Goal: Information Seeking & Learning: Learn about a topic

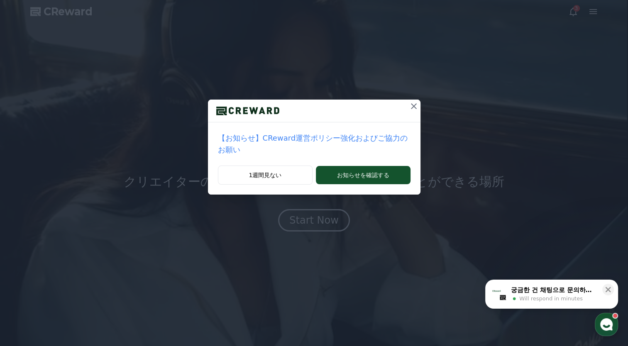
click at [306, 237] on div "【お知らせ】CReward運営ポリシー強化およびご協力のお願い 1週間見ない お知らせを確認する" at bounding box center [314, 173] width 628 height 346
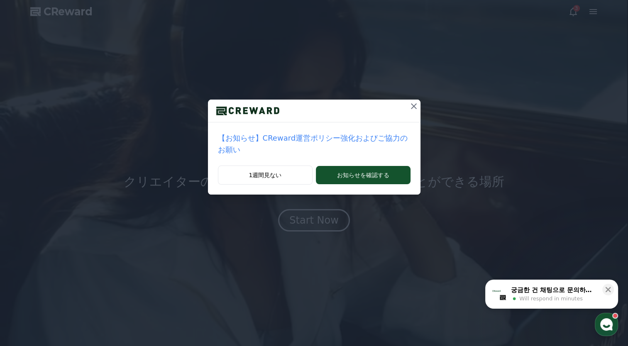
click at [309, 210] on div "【お知らせ】CReward運営ポリシー強化およびご協力のお願い 1週間見ない お知らせを確認する" at bounding box center [314, 173] width 628 height 346
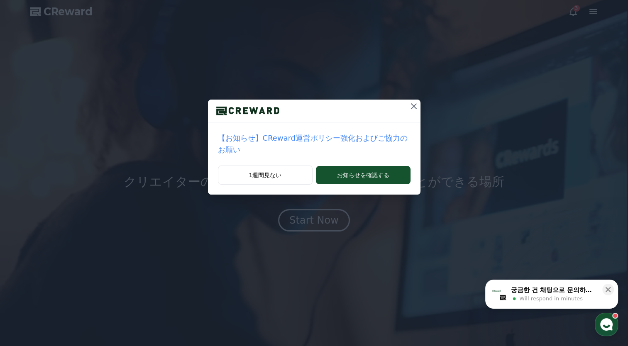
click at [310, 200] on div "【お知らせ】CReward運営ポリシー強化およびご協力のお願い 1週間見ない お知らせを確認する" at bounding box center [314, 173] width 628 height 346
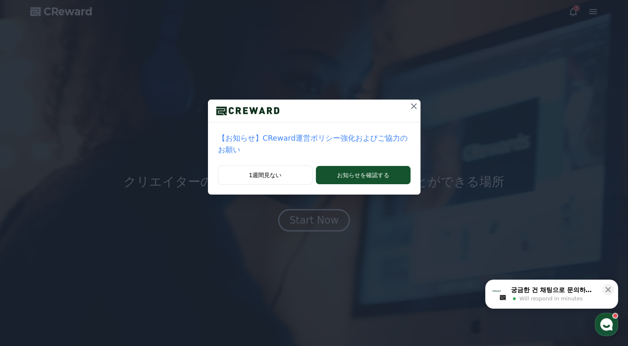
click at [310, 200] on div "【お知らせ】CReward運営ポリシー強化およびご協力のお願い 1週間見ない お知らせを確認する" at bounding box center [314, 173] width 628 height 346
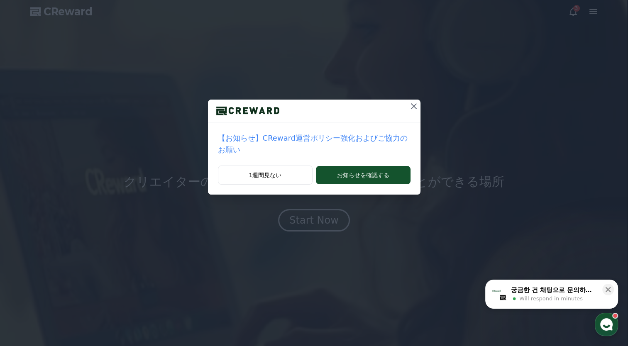
click at [310, 200] on div "【お知らせ】CReward運営ポリシー強化およびご協力のお願い 1週間見ない お知らせを確認する" at bounding box center [314, 173] width 628 height 346
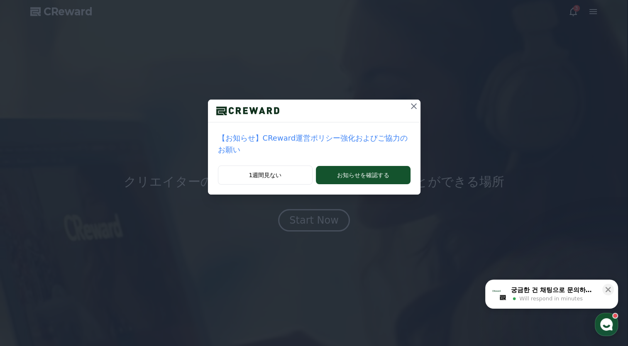
click at [313, 225] on div "【お知らせ】CReward運営ポリシー強化およびご協力のお願い 1週間見ない お知らせを確認する" at bounding box center [314, 173] width 628 height 346
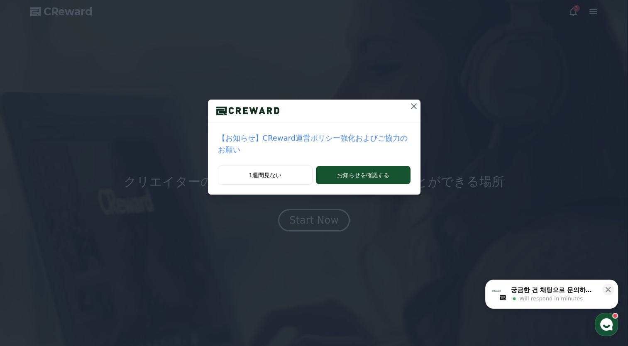
click at [310, 190] on div "【お知らせ】CReward運営ポリシー強化およびご協力のお願い 1週間見ない お知らせを確認する" at bounding box center [314, 104] width 628 height 208
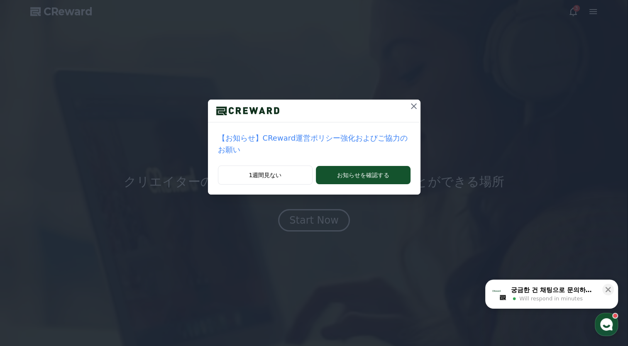
click at [315, 177] on div "1週間見ない お知らせを確認する" at bounding box center [314, 180] width 213 height 29
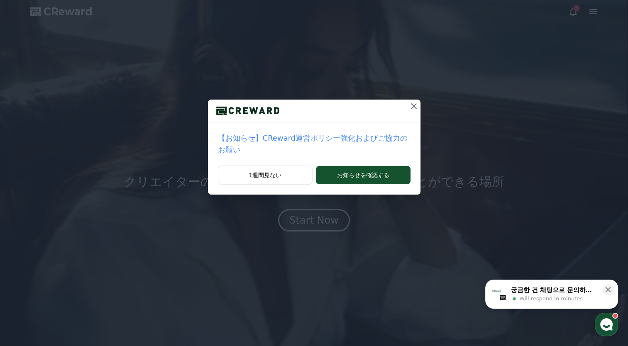
click at [315, 176] on div "1週間見ない お知らせを確認する" at bounding box center [314, 180] width 213 height 29
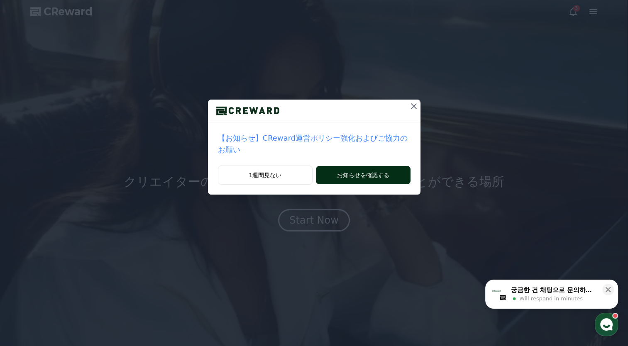
click at [321, 167] on button "お知らせを確認する" at bounding box center [363, 175] width 94 height 18
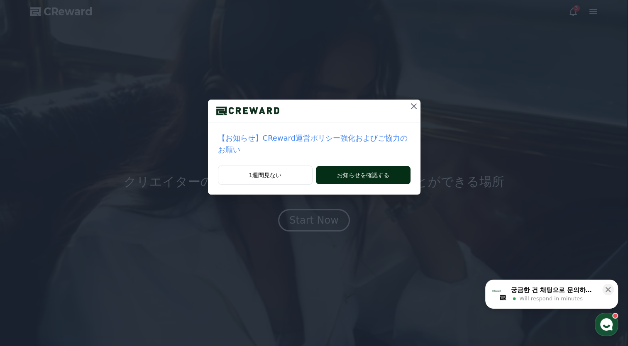
drag, startPoint x: 327, startPoint y: 164, endPoint x: 344, endPoint y: 166, distance: 16.8
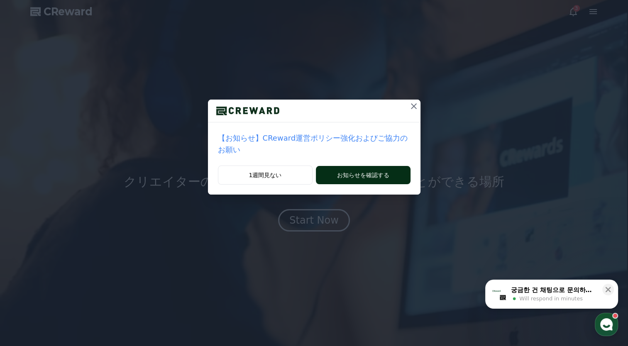
click at [328, 166] on button "お知らせを確認する" at bounding box center [363, 175] width 94 height 18
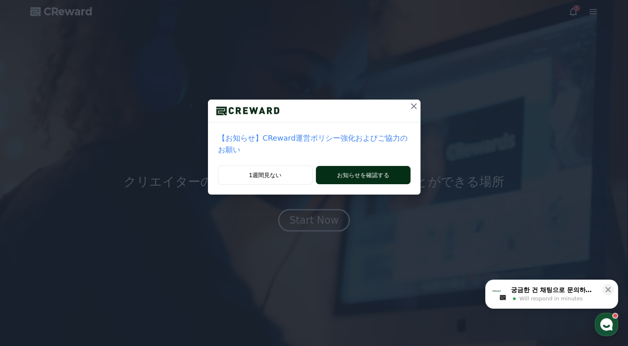
click at [348, 166] on button "お知らせを確認する" at bounding box center [363, 175] width 94 height 18
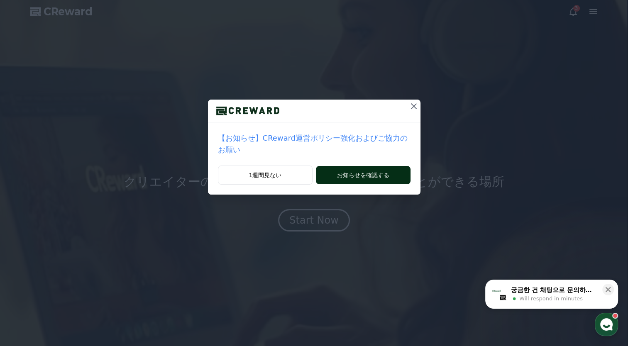
click at [350, 166] on button "お知らせを確認する" at bounding box center [363, 175] width 94 height 18
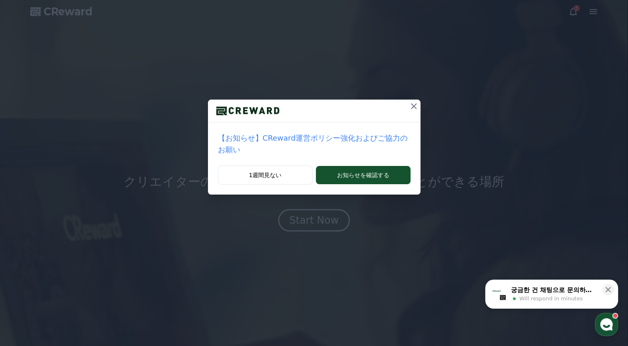
click at [350, 166] on div "1週間見ない お知らせを確認する" at bounding box center [314, 180] width 213 height 29
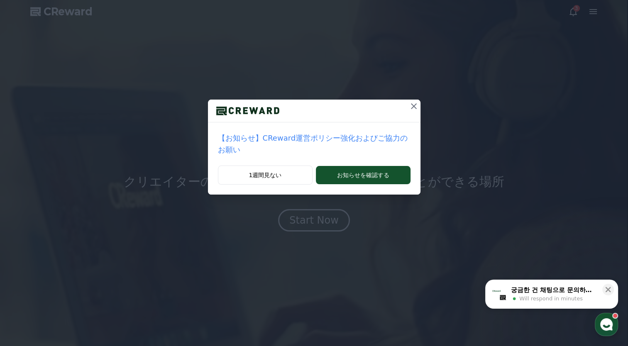
click at [350, 142] on p "【お知らせ】CReward運営ポリシー強化およびご協力のお願い" at bounding box center [314, 143] width 193 height 23
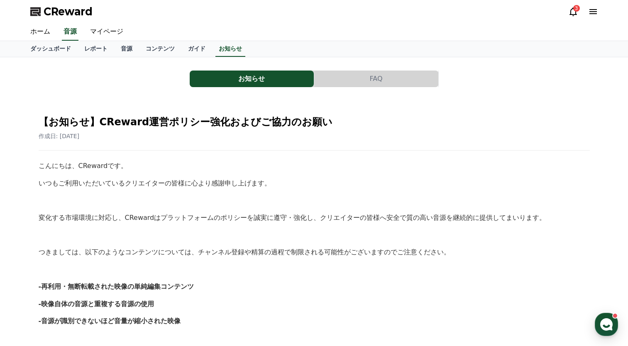
click at [349, 161] on p "こんにちは、CRewardです。" at bounding box center [314, 166] width 551 height 11
click at [349, 163] on p "こんにちは、CRewardです。" at bounding box center [314, 166] width 551 height 11
drag, startPoint x: 345, startPoint y: 160, endPoint x: 339, endPoint y: 160, distance: 6.2
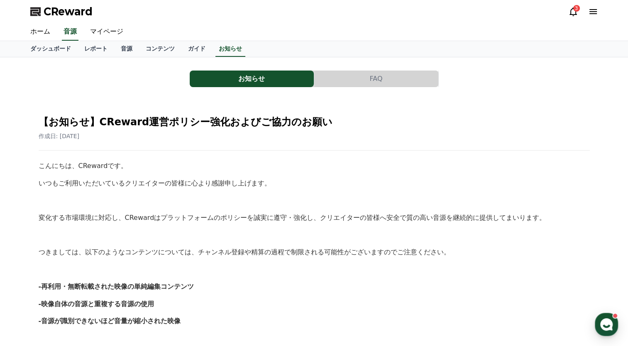
click at [346, 161] on p "こんにちは、CRewardです。" at bounding box center [314, 166] width 551 height 11
click at [285, 183] on p "いつもご利用いただいているクリエイターの皆様に心より感謝申し上げます。" at bounding box center [314, 183] width 551 height 11
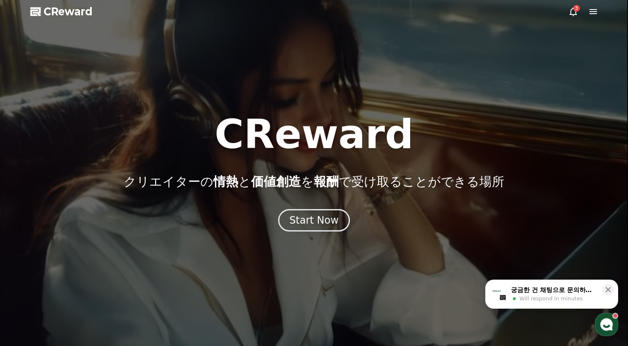
click at [307, 183] on p "クリエイターの 情熱 と 価値創造 を 報酬 で受け取ることができる場所" at bounding box center [314, 181] width 381 height 15
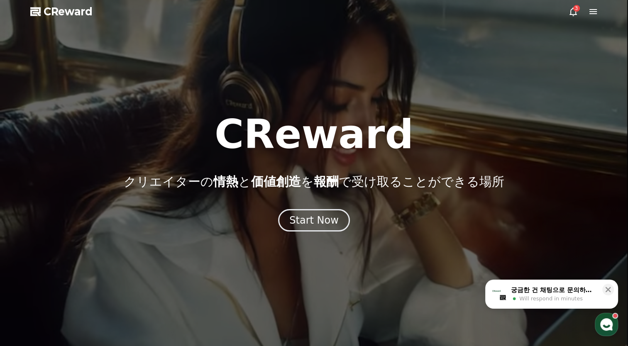
click at [307, 178] on p "クリエイターの 情熱 と 価値創造 を 報酬 で受け取ることができる場所" at bounding box center [314, 181] width 381 height 15
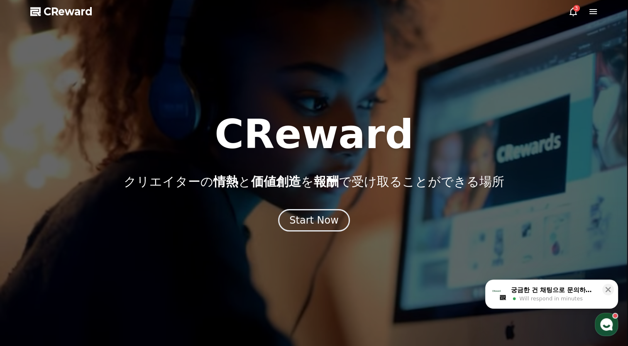
click at [308, 192] on div "CReward クリエイターの 情熱 と 価値創造 を 報酬 で受け取ることができる場所 Start Now" at bounding box center [314, 173] width 628 height 117
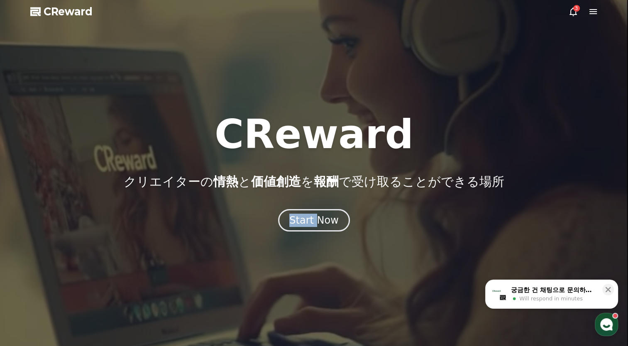
click at [308, 192] on div "CReward クリエイターの 情熱 と 価値創造 を 報酬 で受け取ることができる場所 Start Now" at bounding box center [314, 173] width 628 height 117
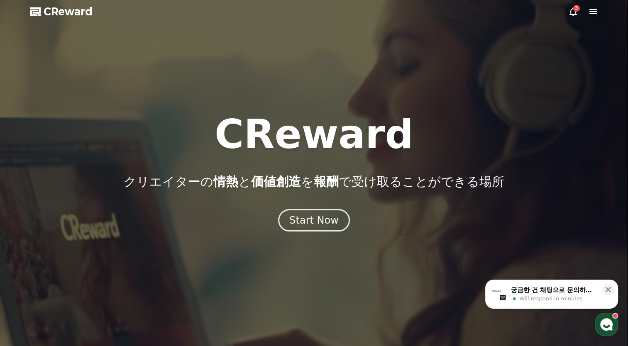
drag, startPoint x: 308, startPoint y: 192, endPoint x: 290, endPoint y: 194, distance: 18.0
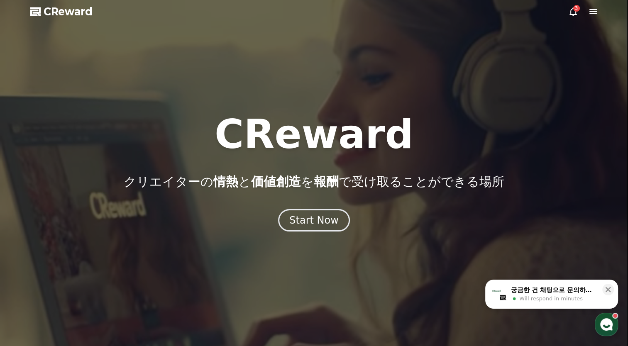
click at [290, 194] on div "CReward クリエイターの 情熱 と 価値創造 を 報酬 で受け取ることができる場所 Start Now" at bounding box center [314, 173] width 628 height 117
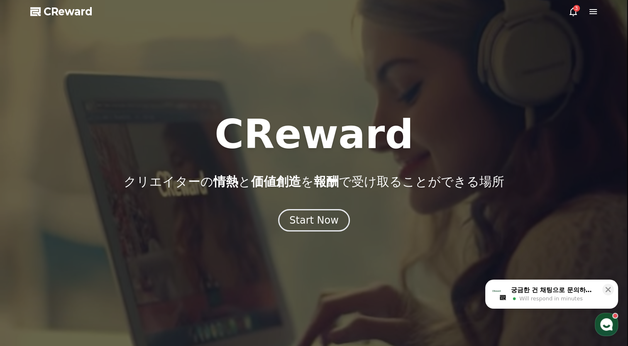
click at [304, 205] on div "CReward クリエイターの 情熱 と 価値創造 を 報酬 で受け取ることができる場所 Start Now" at bounding box center [314, 173] width 628 height 117
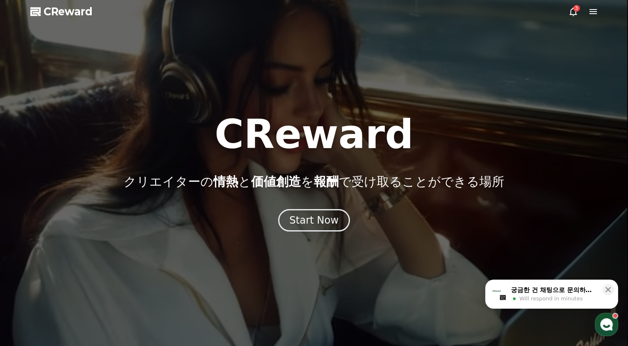
click at [305, 205] on div "CReward クリエイターの 情熱 と 価値創造 を 報酬 で受け取ることができる場所 Start Now" at bounding box center [314, 173] width 628 height 117
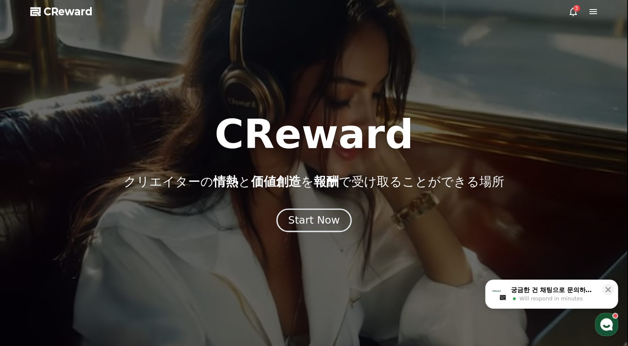
click at [309, 210] on button "Start Now" at bounding box center [313, 221] width 75 height 24
